Goal: Task Accomplishment & Management: Manage account settings

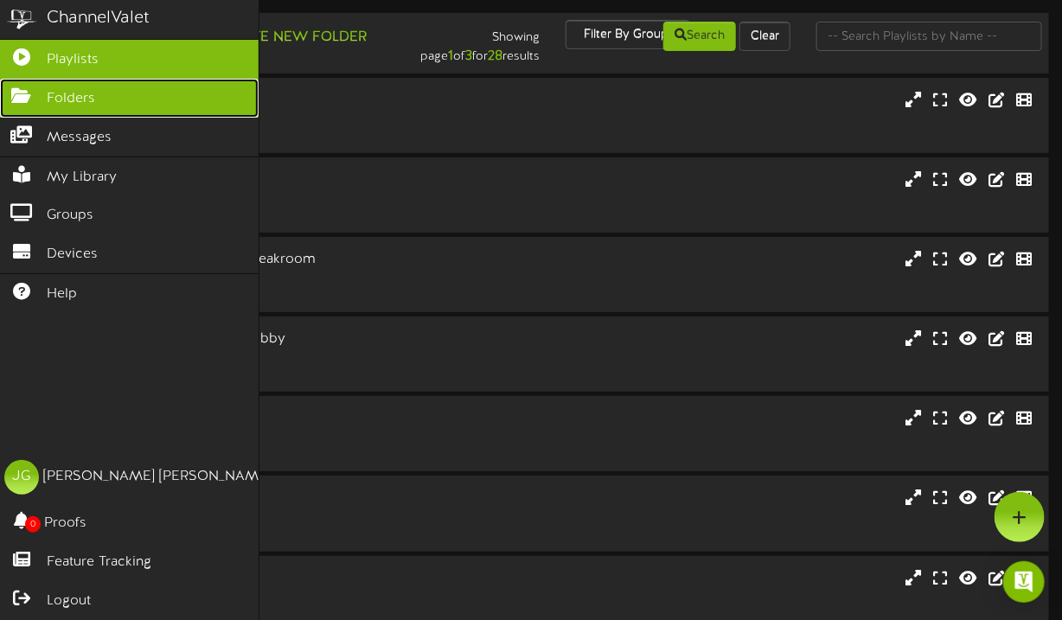
click at [29, 100] on icon at bounding box center [21, 93] width 43 height 13
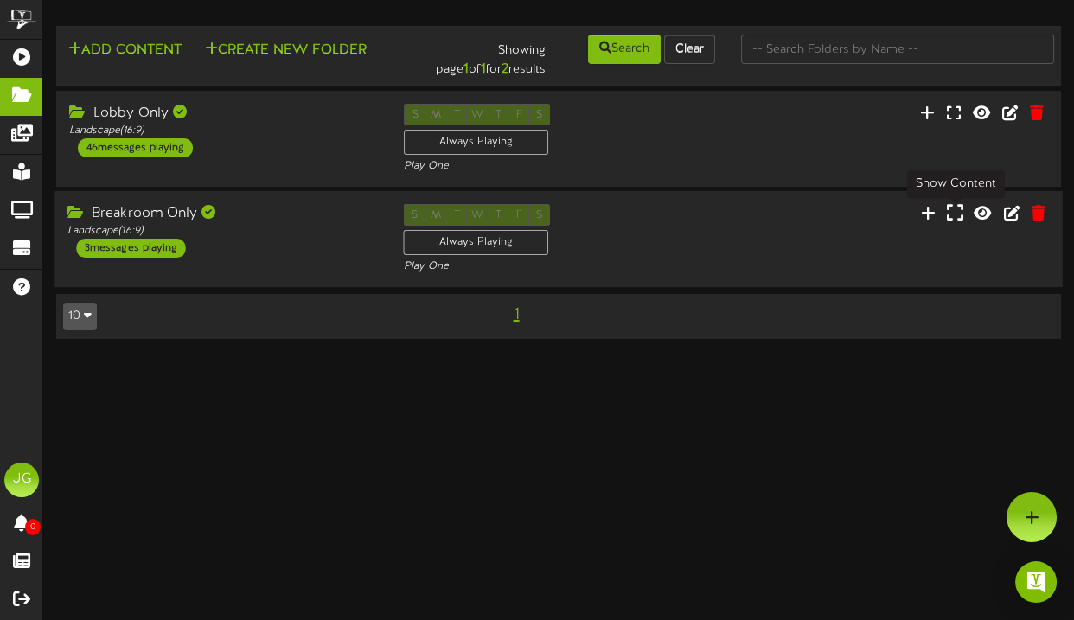
click at [947, 218] on icon at bounding box center [955, 212] width 16 height 19
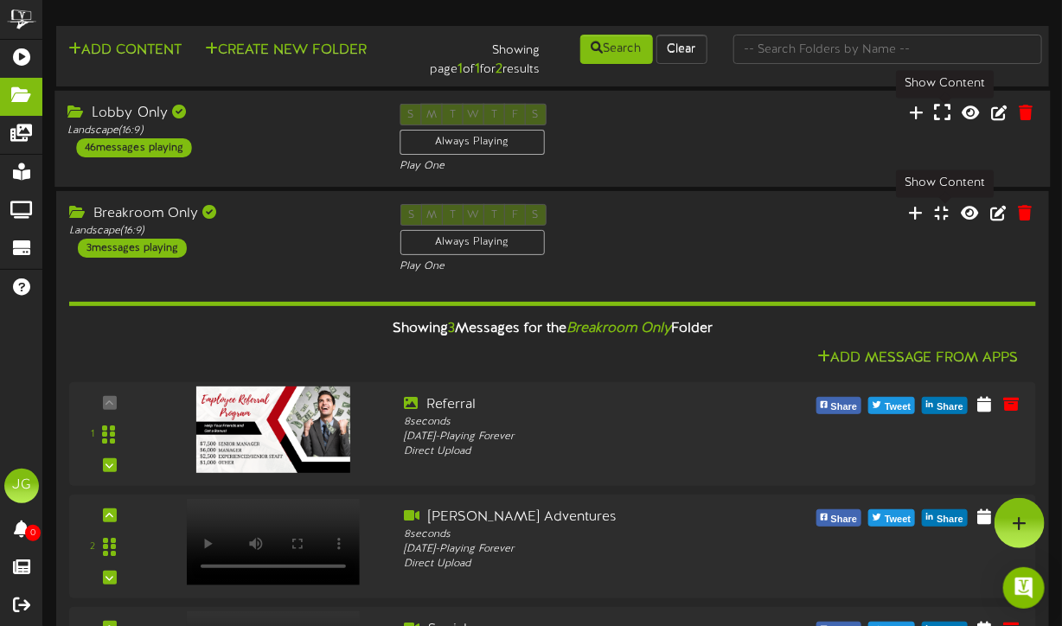
click at [941, 118] on icon at bounding box center [943, 111] width 16 height 19
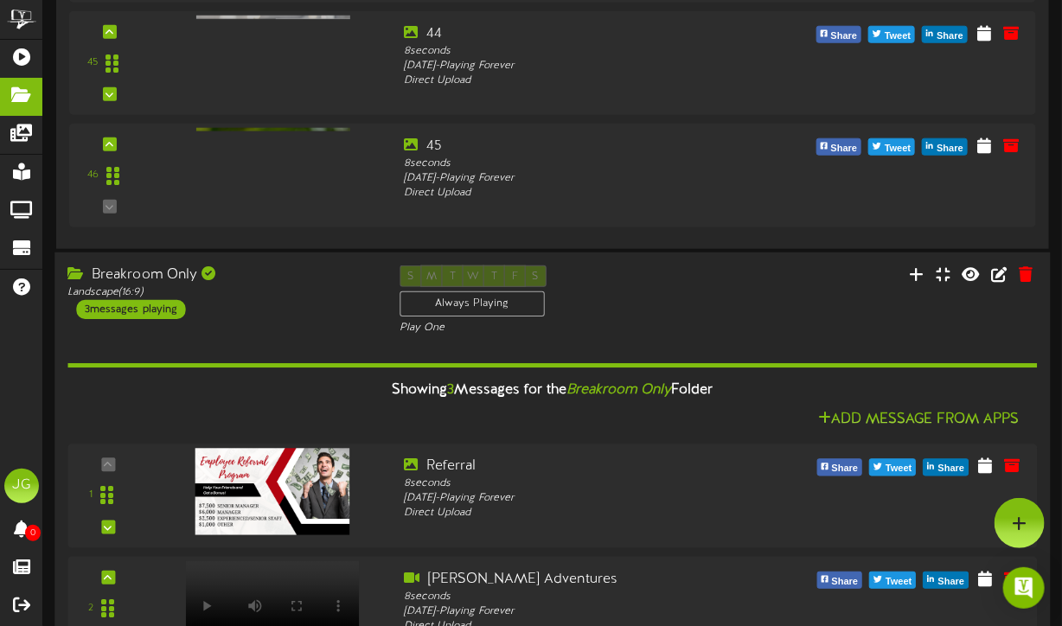
scroll to position [5058, 0]
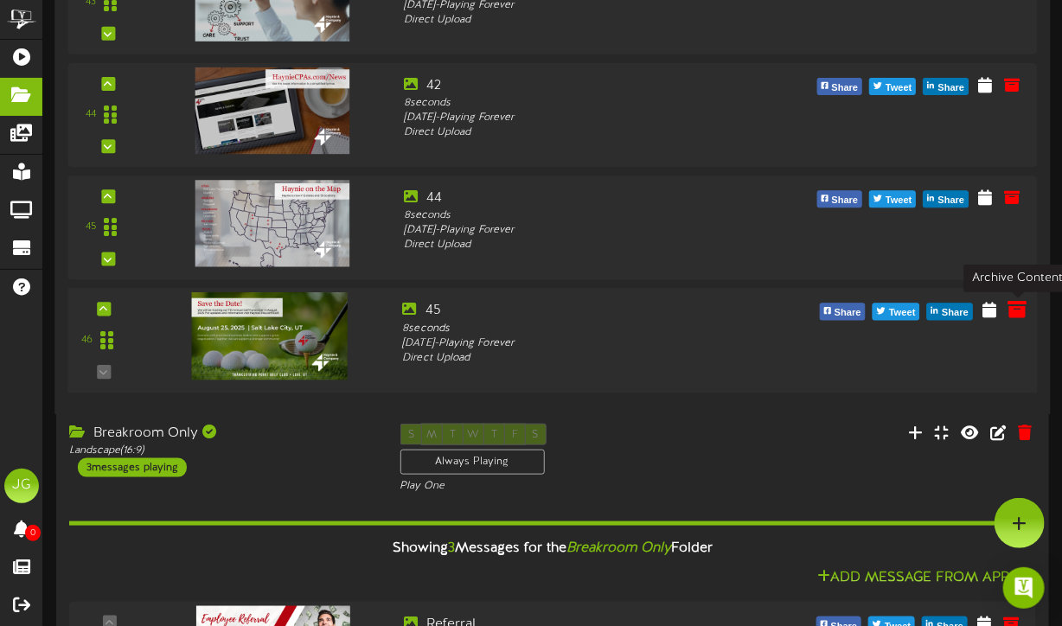
click at [1010, 311] on icon at bounding box center [1016, 309] width 19 height 19
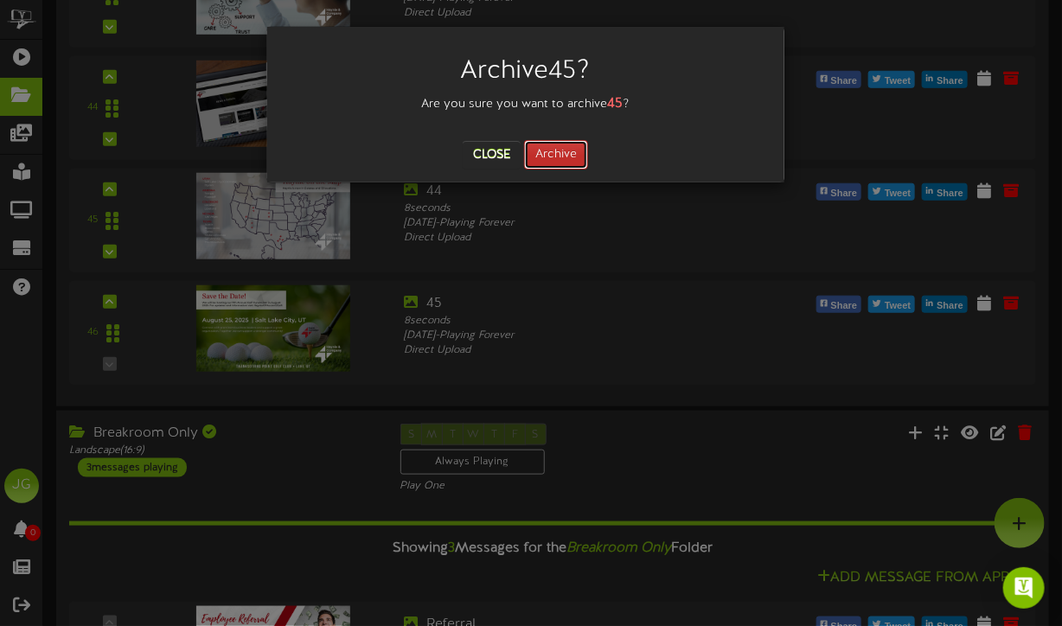
click at [558, 156] on button "Archive" at bounding box center [556, 154] width 64 height 29
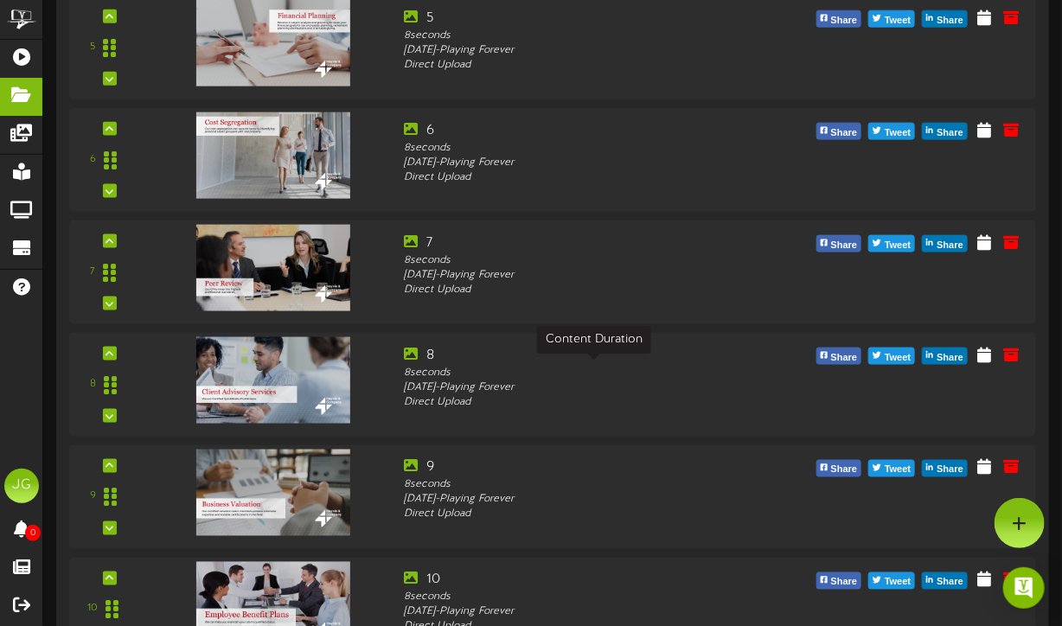
scroll to position [0, 0]
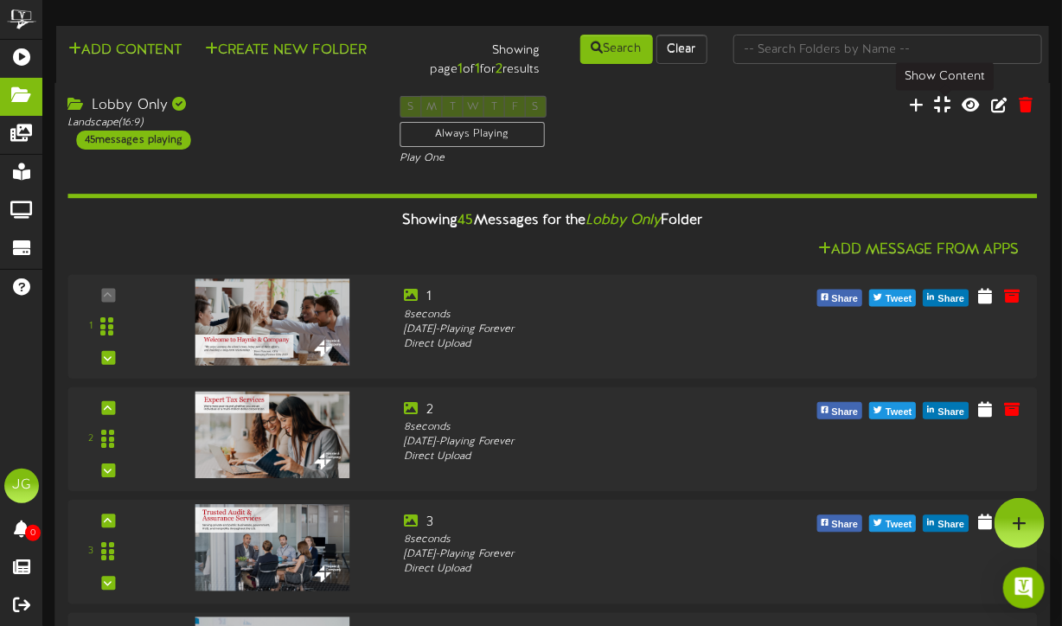
click at [948, 112] on icon at bounding box center [943, 103] width 16 height 19
